Goal: Entertainment & Leisure: Consume media (video, audio)

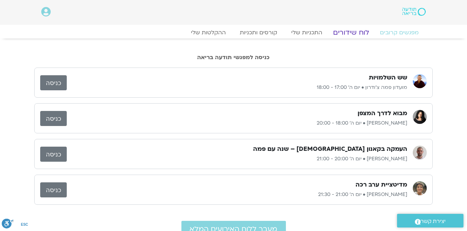
click at [360, 34] on link "לוח שידורים" at bounding box center [351, 32] width 52 height 8
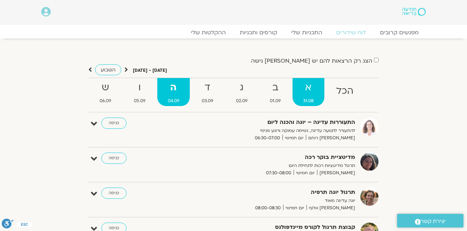
click at [310, 91] on strong "א" at bounding box center [308, 88] width 31 height 16
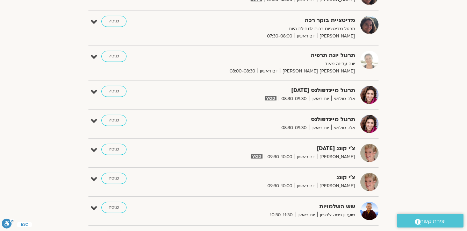
scroll to position [336, 0]
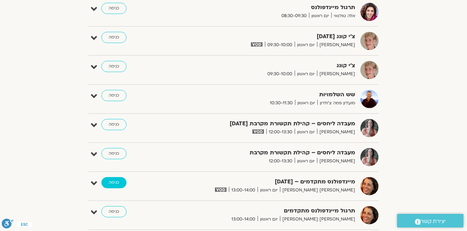
click at [115, 179] on link "כניסה" at bounding box center [113, 182] width 25 height 11
